Goal: Task Accomplishment & Management: Complete application form

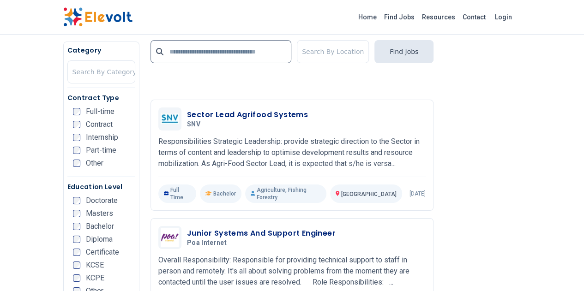
scroll to position [1495, 0]
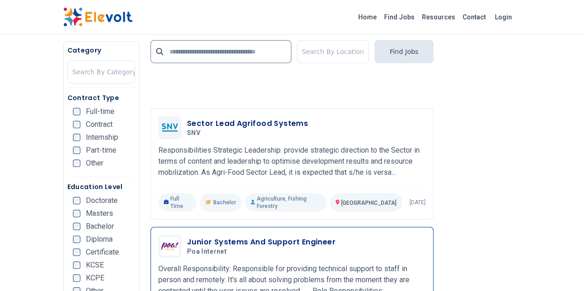
click at [230, 237] on h3 "Junior Systems And Support Engineer" at bounding box center [261, 242] width 149 height 11
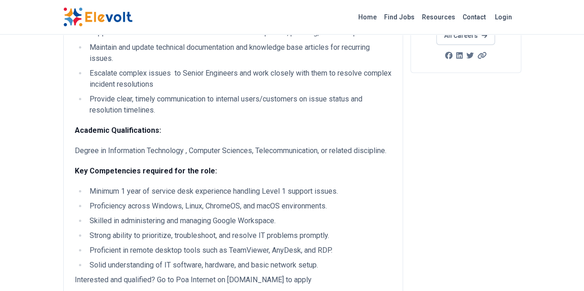
scroll to position [222, 0]
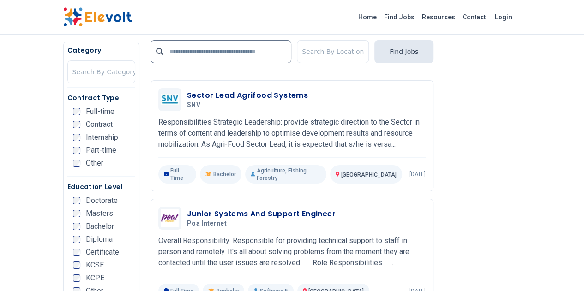
scroll to position [1661, 0]
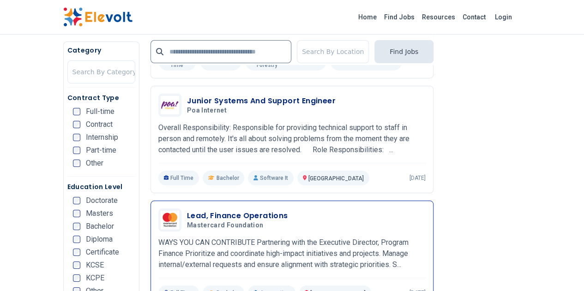
click at [214, 210] on h3 "Lead, Finance Operations" at bounding box center [237, 215] width 101 height 11
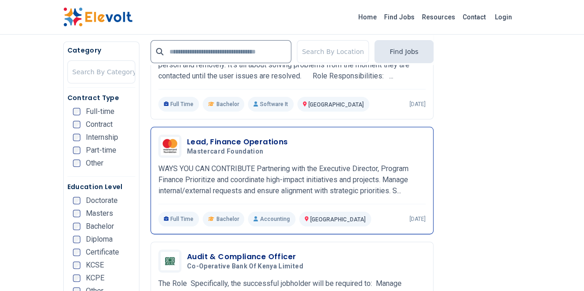
scroll to position [1754, 0]
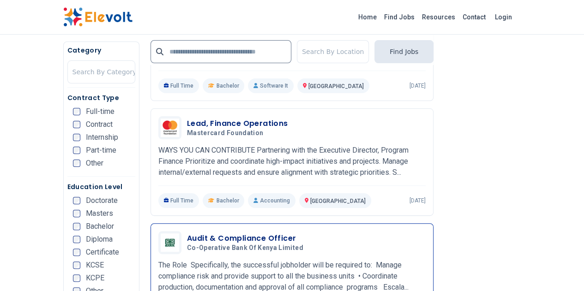
click at [191, 233] on h3 "Audit & Compliance Officer" at bounding box center [247, 238] width 120 height 11
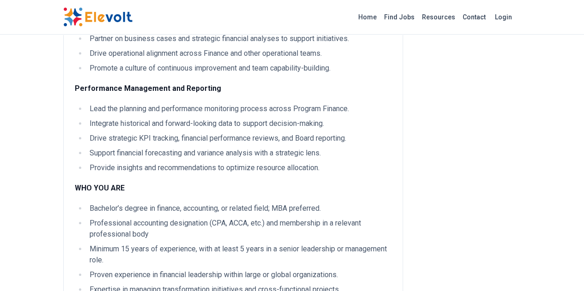
scroll to position [295, 0]
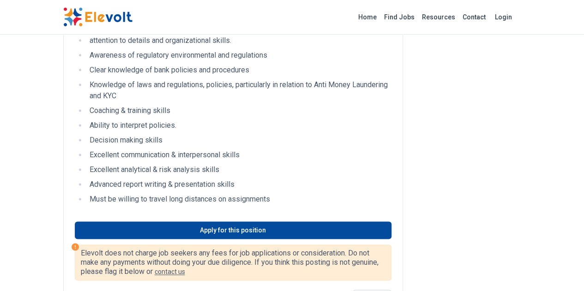
scroll to position [628, 0]
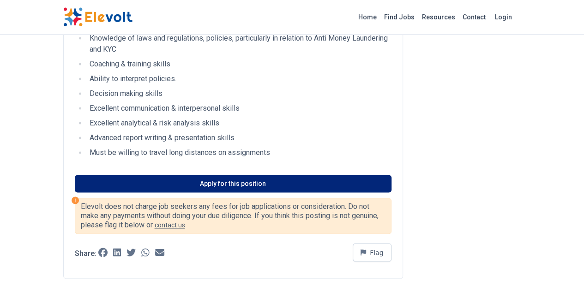
click at [214, 175] on link "Apply for this position" at bounding box center [233, 184] width 317 height 18
